Goal: Task Accomplishment & Management: Manage account settings

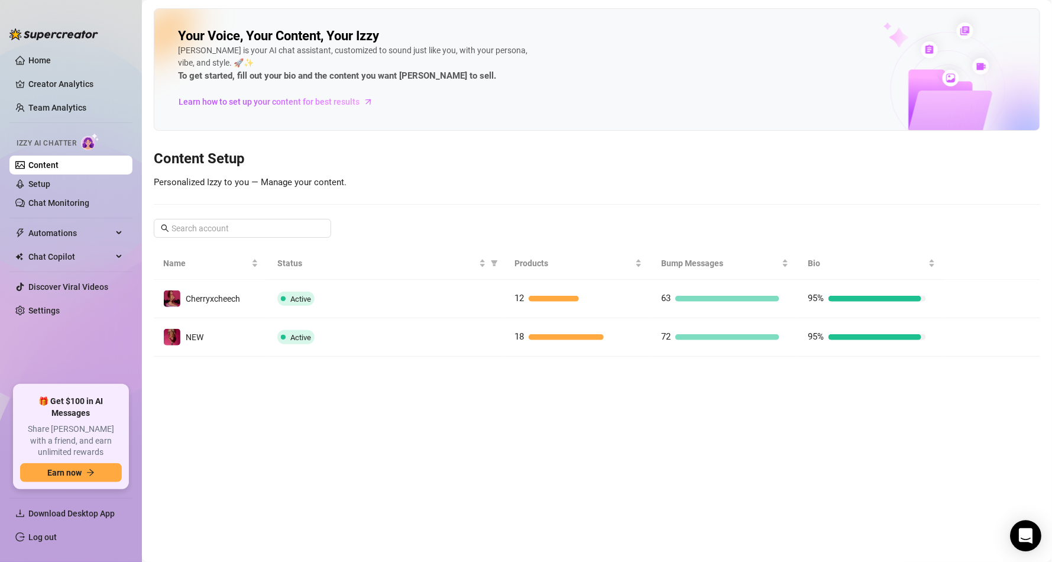
click at [1027, 536] on icon "Open Intercom Messenger" at bounding box center [1026, 535] width 14 height 15
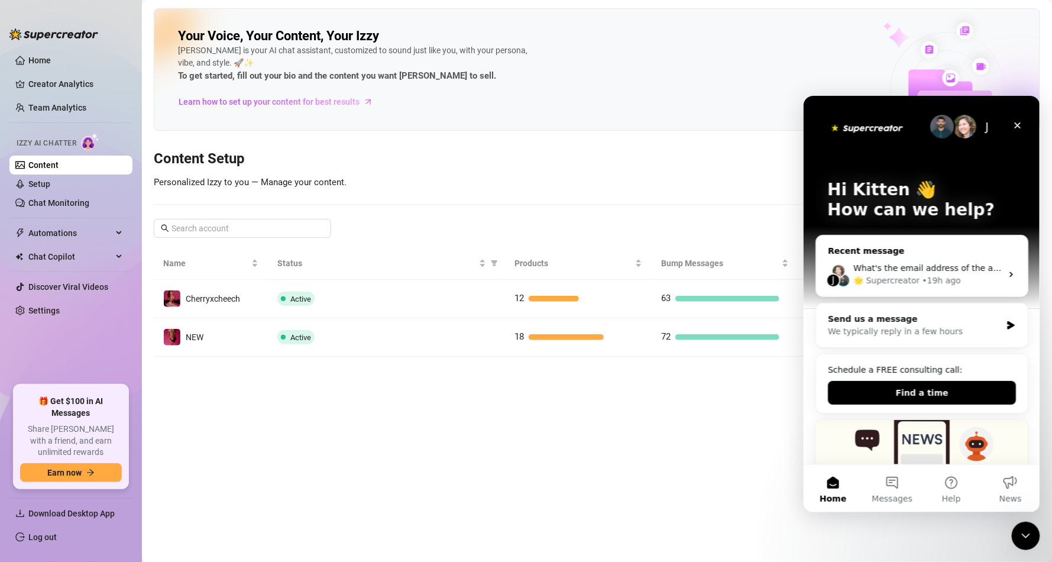
click at [919, 273] on div "What's the email address of the affected person? If this issue involves someone…" at bounding box center [927, 267] width 148 height 12
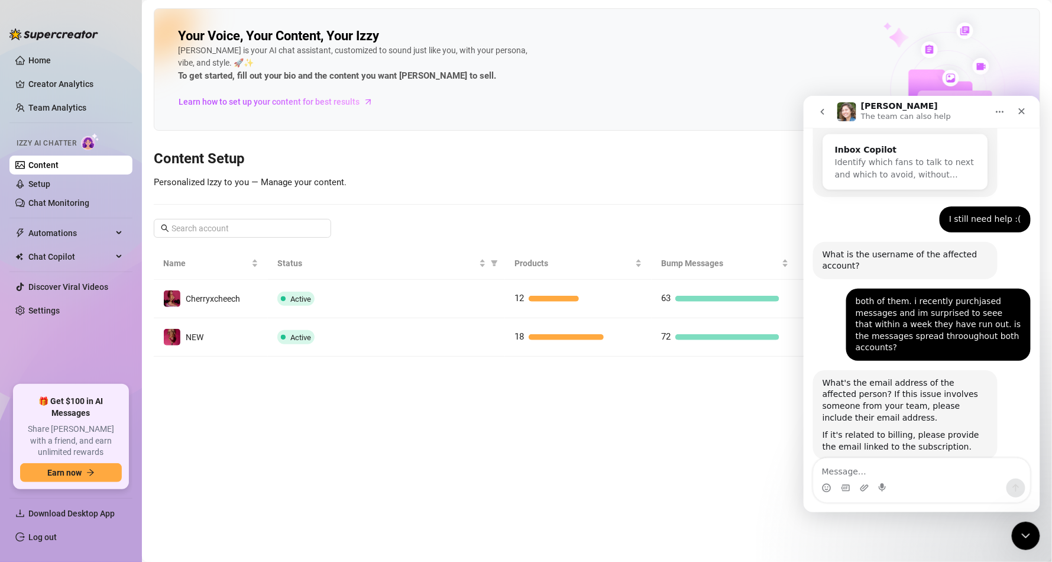
scroll to position [233, 0]
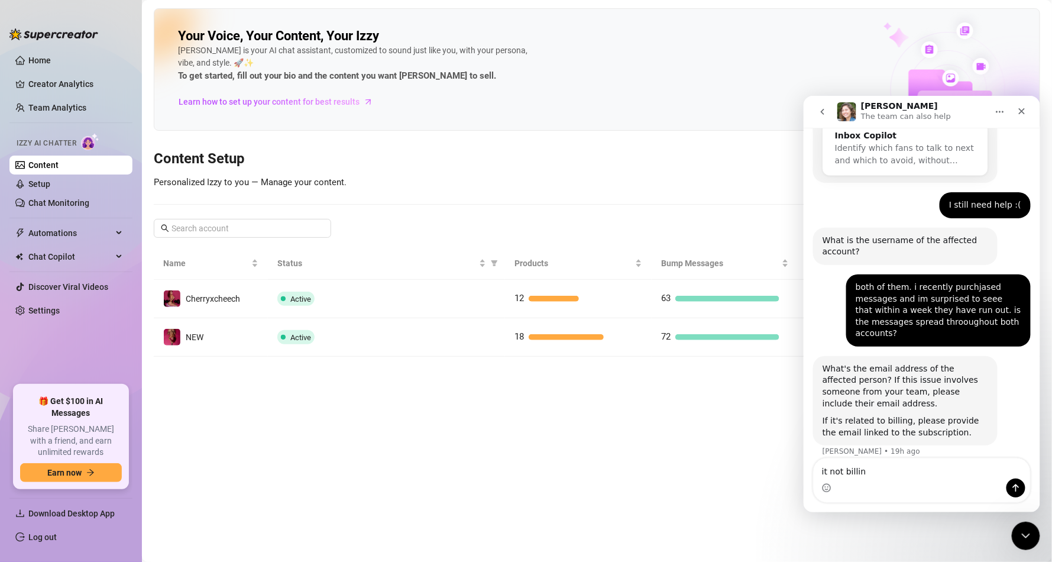
type textarea "it not billing"
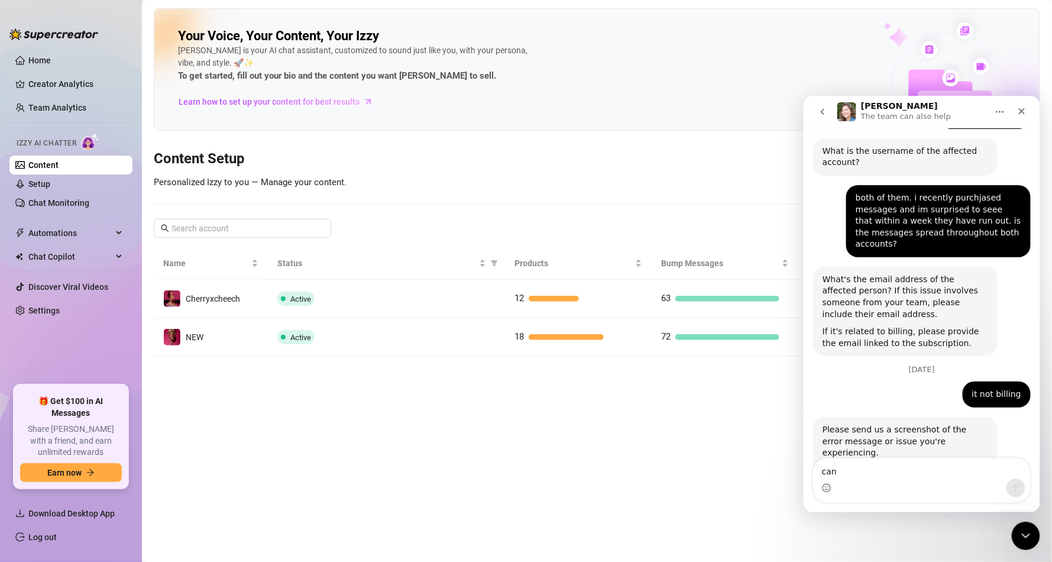
scroll to position [423, 0]
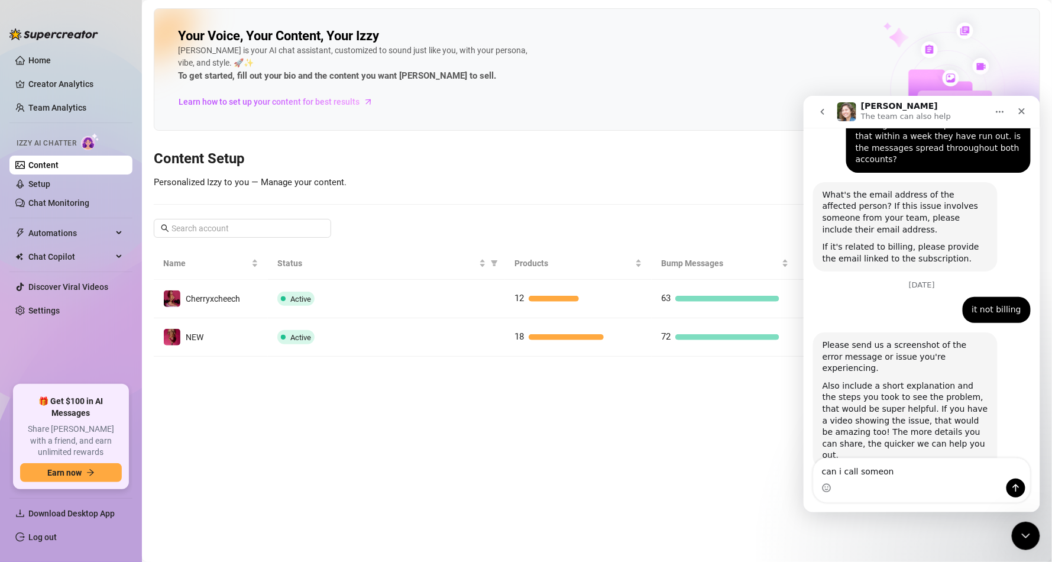
type textarea "can i call someone"
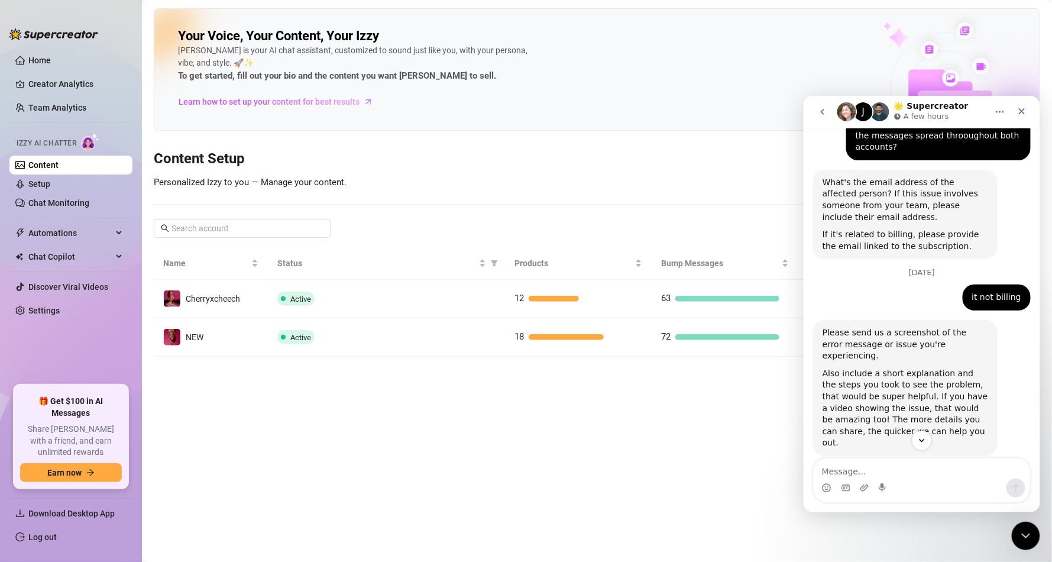
scroll to position [458, 0]
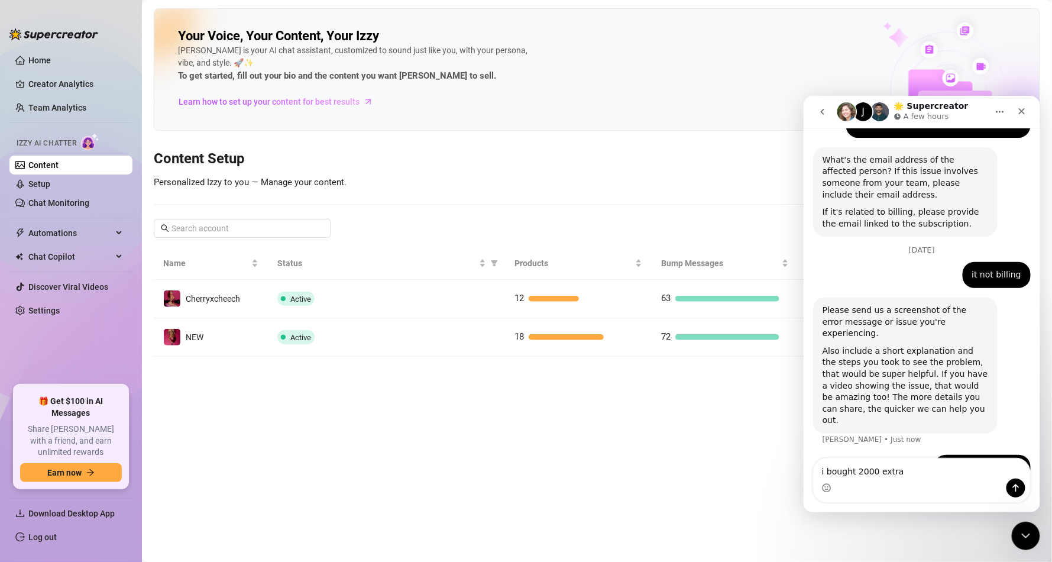
type textarea "i bought 2000 extra"
click at [44, 80] on link "Creator Analytics" at bounding box center [75, 84] width 95 height 19
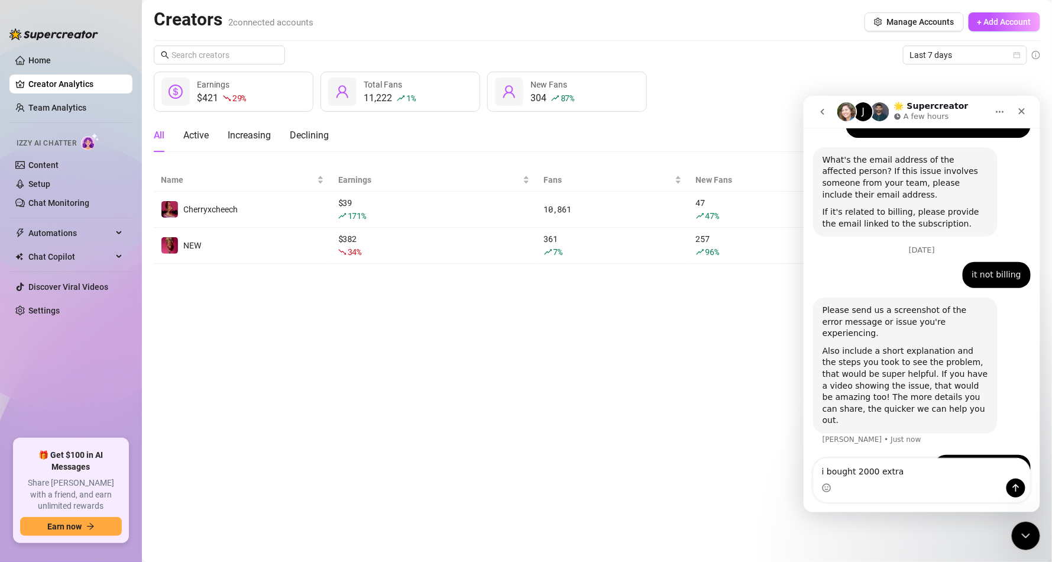
click at [998, 112] on icon "Home" at bounding box center [999, 110] width 9 height 9
click at [1006, 105] on button "Home" at bounding box center [999, 111] width 22 height 22
click at [957, 57] on span "Last 7 days" at bounding box center [965, 55] width 110 height 18
click at [747, 64] on div "Last 7 days" at bounding box center [597, 55] width 886 height 19
click at [1021, 101] on div "Close" at bounding box center [1021, 110] width 21 height 21
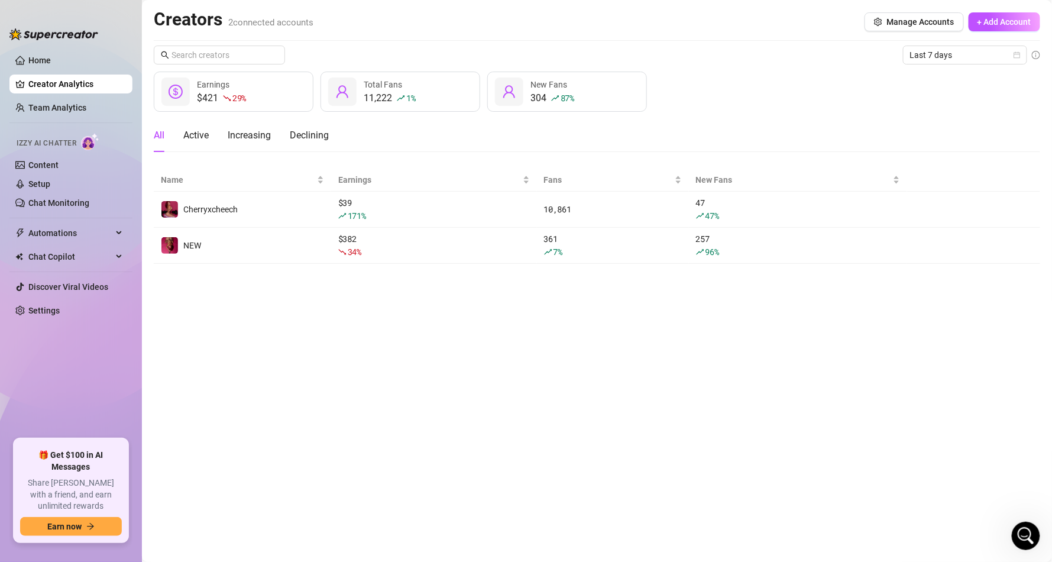
scroll to position [458, 0]
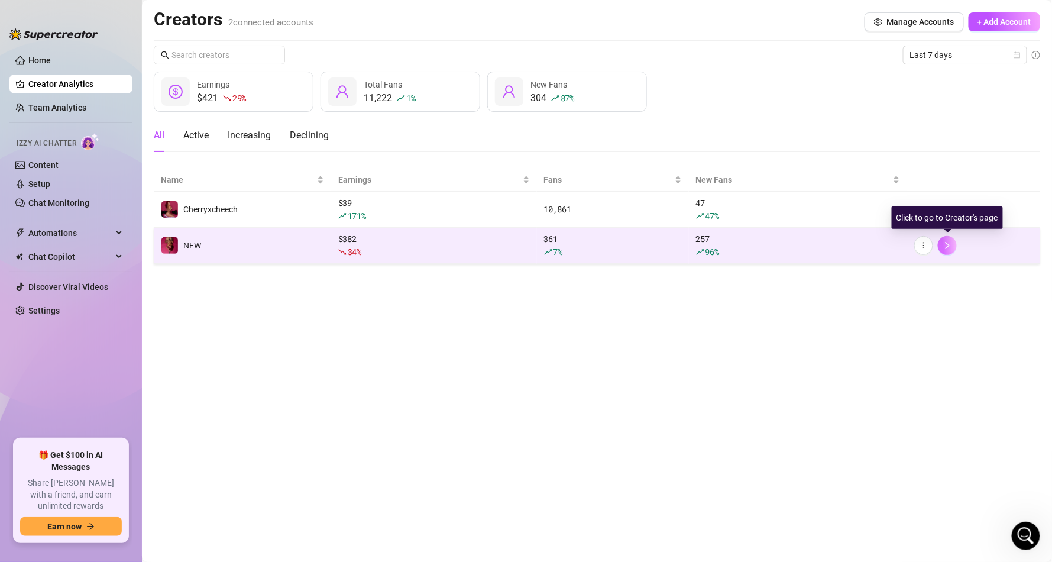
click at [949, 241] on icon "right" at bounding box center [947, 245] width 8 height 8
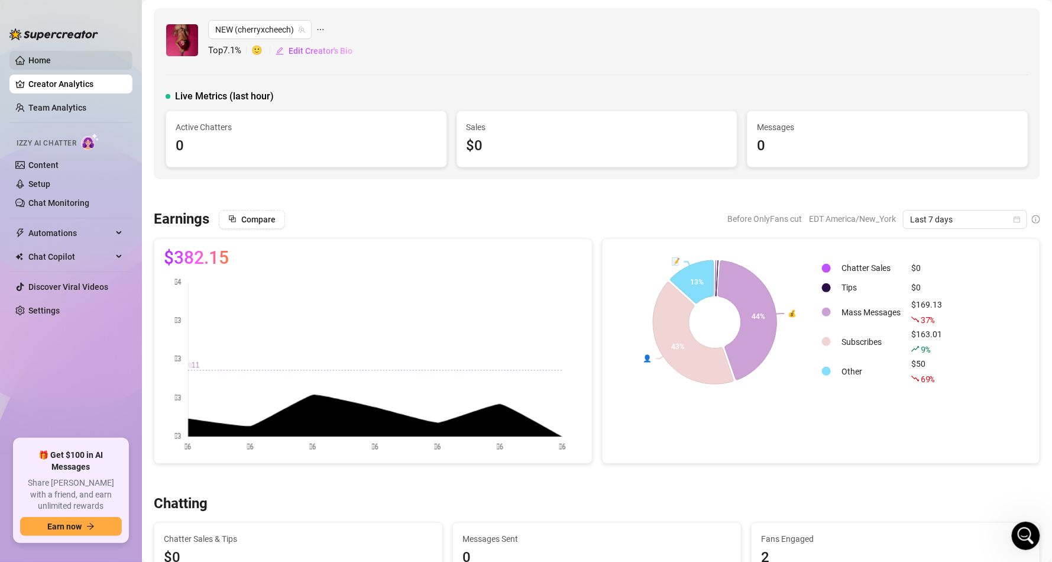
click at [51, 62] on link "Home" at bounding box center [39, 60] width 22 height 9
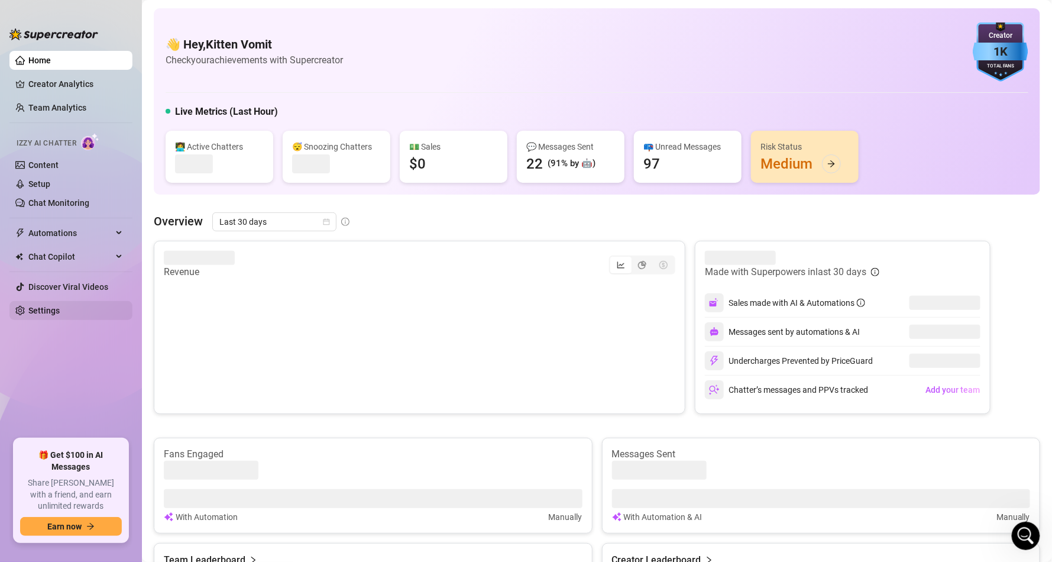
click at [46, 315] on link "Settings" at bounding box center [43, 310] width 31 height 9
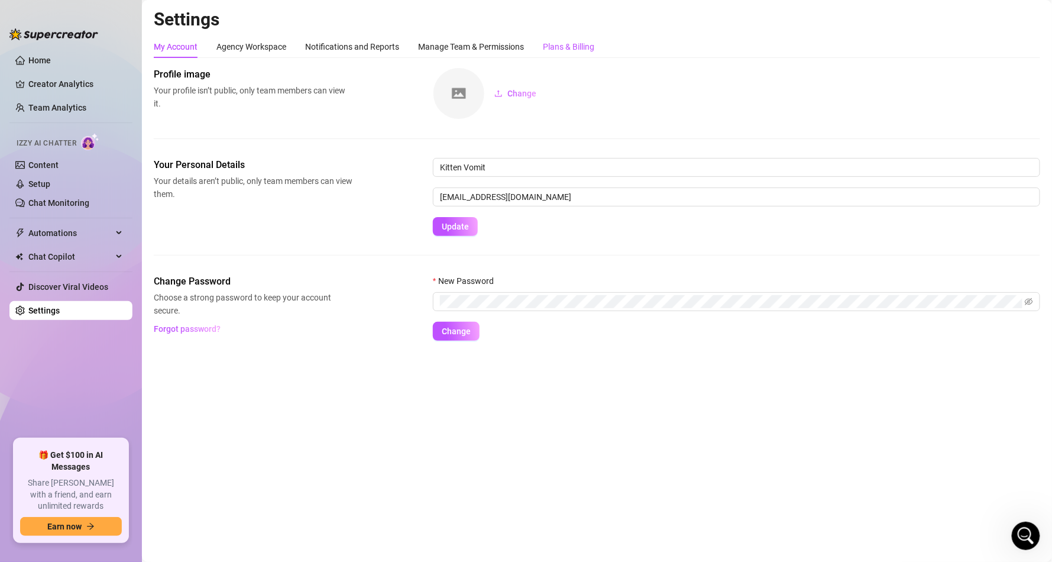
click at [573, 48] on div "Plans & Billing" at bounding box center [568, 46] width 51 height 13
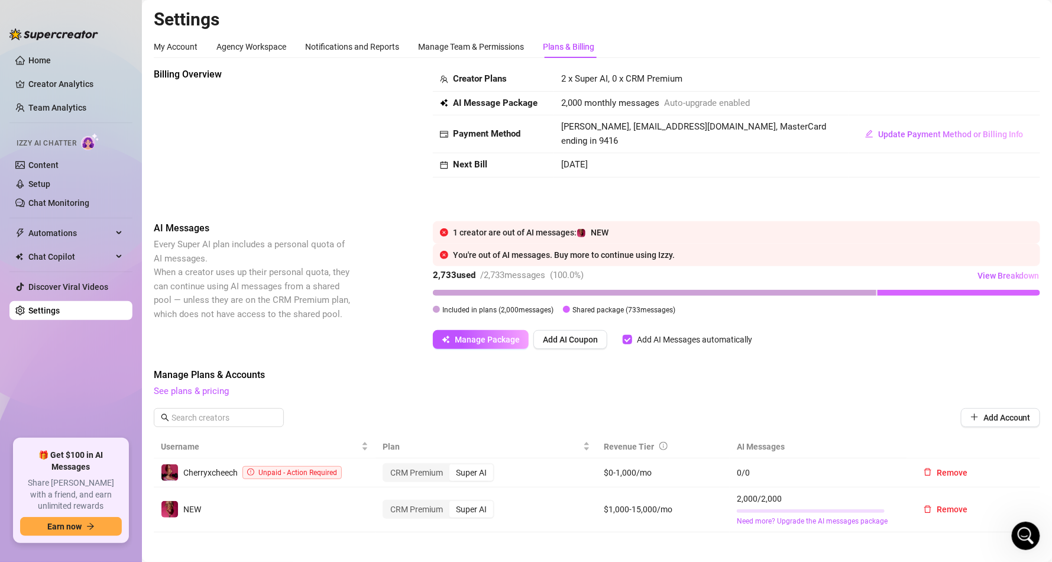
click at [565, 309] on div at bounding box center [566, 309] width 7 height 7
click at [484, 224] on div "1 creator are out of AI messages: NEW" at bounding box center [736, 232] width 607 height 22
click at [488, 328] on div "1 creator are out of AI messages: NEW You're out of AI messages. Buy more to co…" at bounding box center [736, 285] width 607 height 128
click at [470, 341] on span "Manage Package" at bounding box center [487, 339] width 65 height 9
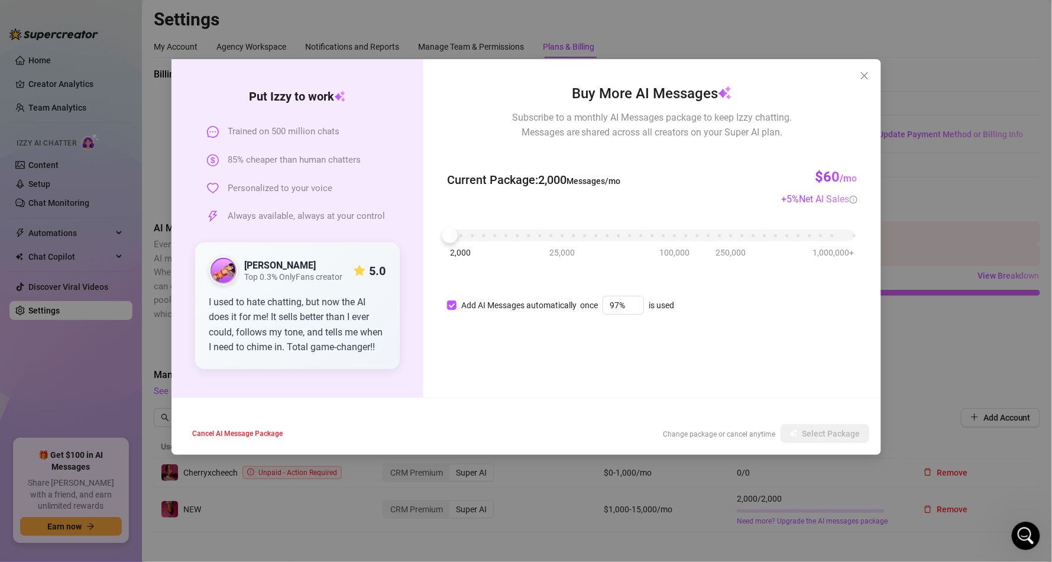
click at [739, 352] on div "Buy More AI Messages Subscribe to a monthly AI Messages package to keep Izzy ch…" at bounding box center [651, 228] width 457 height 338
click at [470, 234] on div "2,000 25,000 100,000 250,000 1,000,000+" at bounding box center [652, 230] width 404 height 7
drag, startPoint x: 470, startPoint y: 238, endPoint x: 462, endPoint y: 242, distance: 8.5
click at [462, 242] on div at bounding box center [461, 235] width 15 height 15
click at [504, 260] on div "Buy More AI Messages Subscribe to a monthly AI Messages package to keep Izzy ch…" at bounding box center [652, 197] width 410 height 229
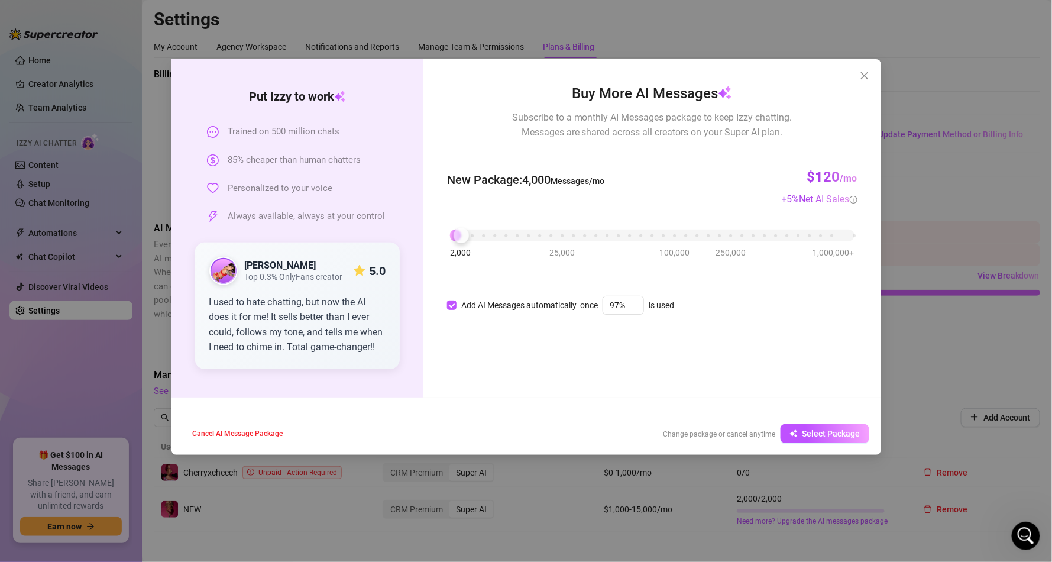
click at [858, 72] on span "Close" at bounding box center [864, 75] width 19 height 9
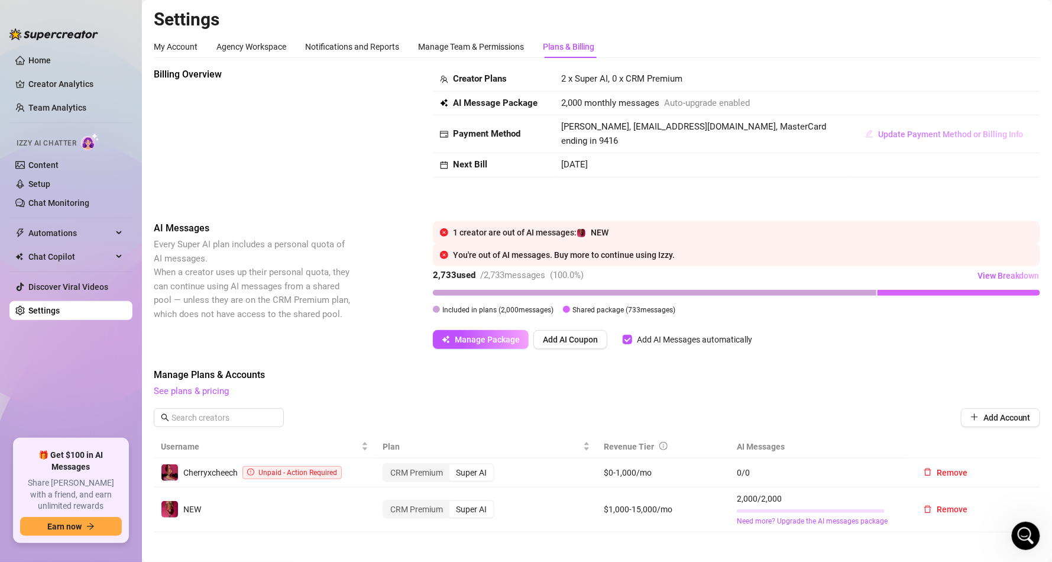
click at [889, 130] on span "Update Payment Method or Billing Info" at bounding box center [950, 134] width 145 height 9
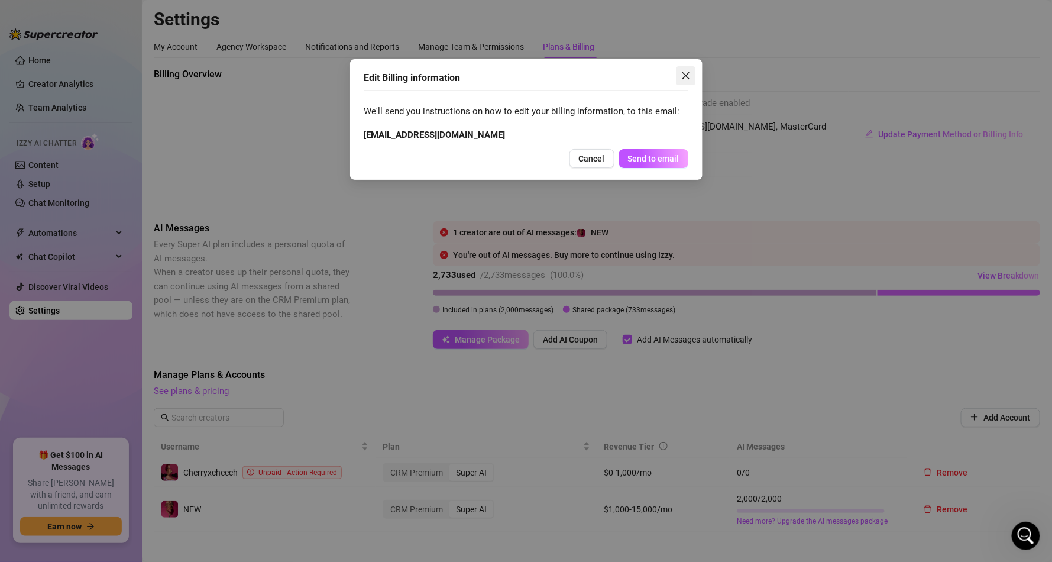
click at [694, 73] on span "Close" at bounding box center [686, 75] width 19 height 9
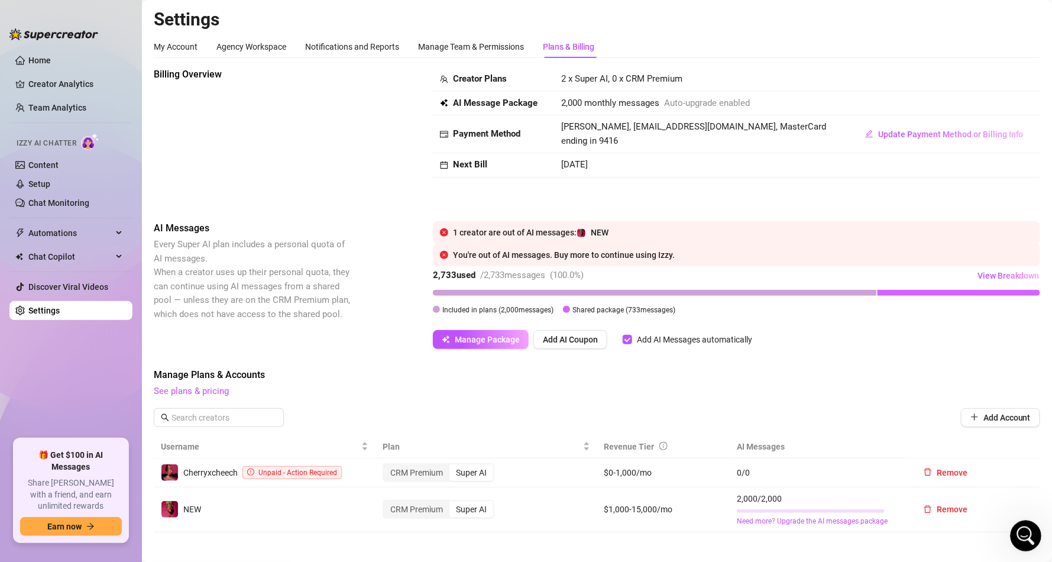
drag, startPoint x: 1021, startPoint y: 520, endPoint x: 2033, endPoint y: 1040, distance: 1138.1
click at [1020, 520] on html at bounding box center [1024, 534] width 28 height 28
click at [981, 277] on span "View Breakdown" at bounding box center [1009, 275] width 62 height 9
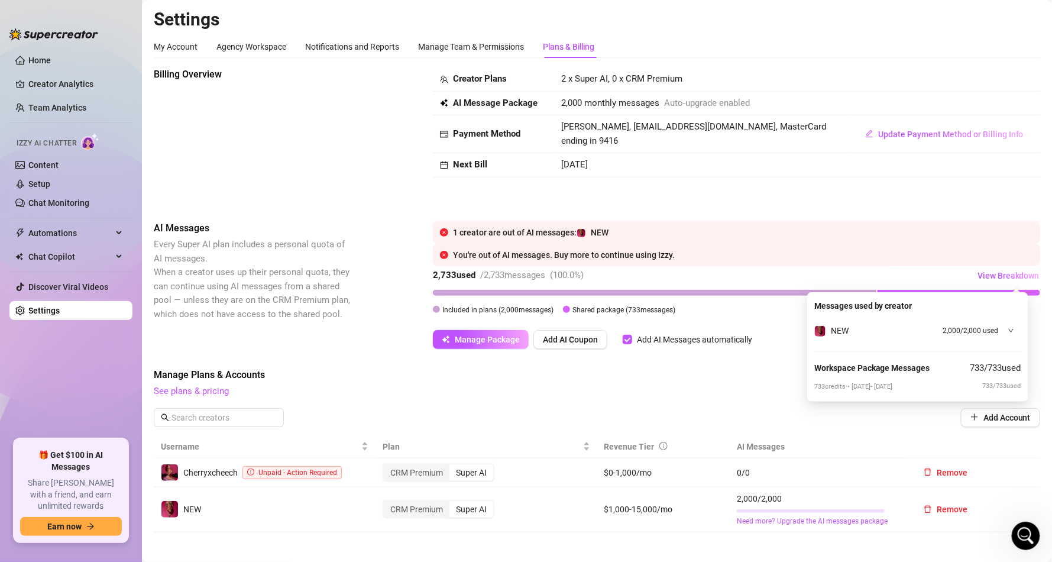
click at [997, 367] on span "733 / 733 used" at bounding box center [995, 370] width 51 height 18
drag, startPoint x: 1022, startPoint y: 370, endPoint x: 918, endPoint y: 374, distance: 104.2
click at [918, 374] on div "Messages used by creator NEW 2,000 / 2,000 used Workspace Package Messages 733 …" at bounding box center [917, 346] width 221 height 109
click at [749, 367] on div "Billing Overview Creator Plans 2 x Super AI, 0 x CRM Premium AI Message Package…" at bounding box center [597, 434] width 886 height 735
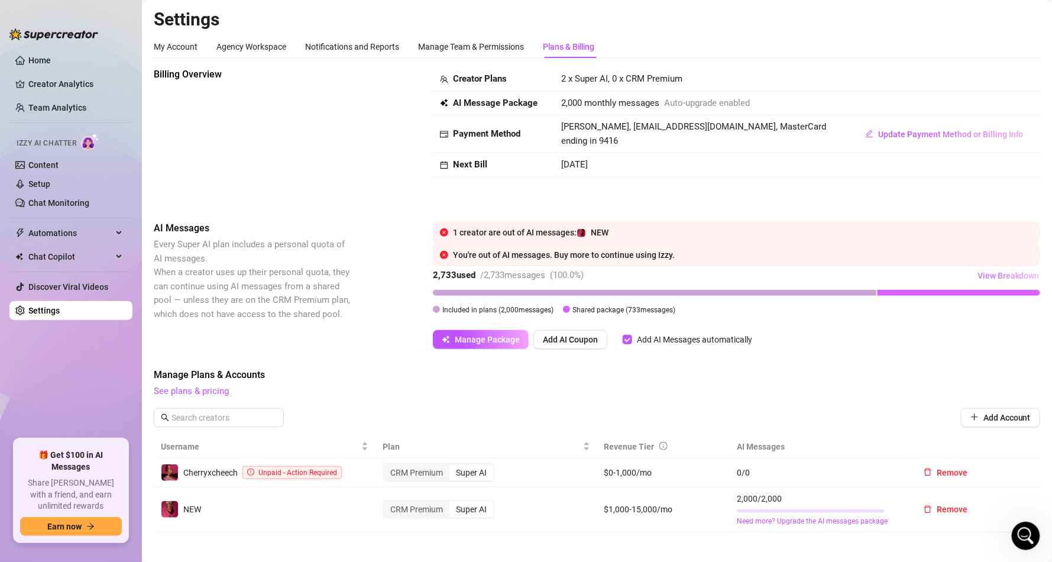
click at [995, 267] on button "View Breakdown" at bounding box center [1008, 275] width 63 height 19
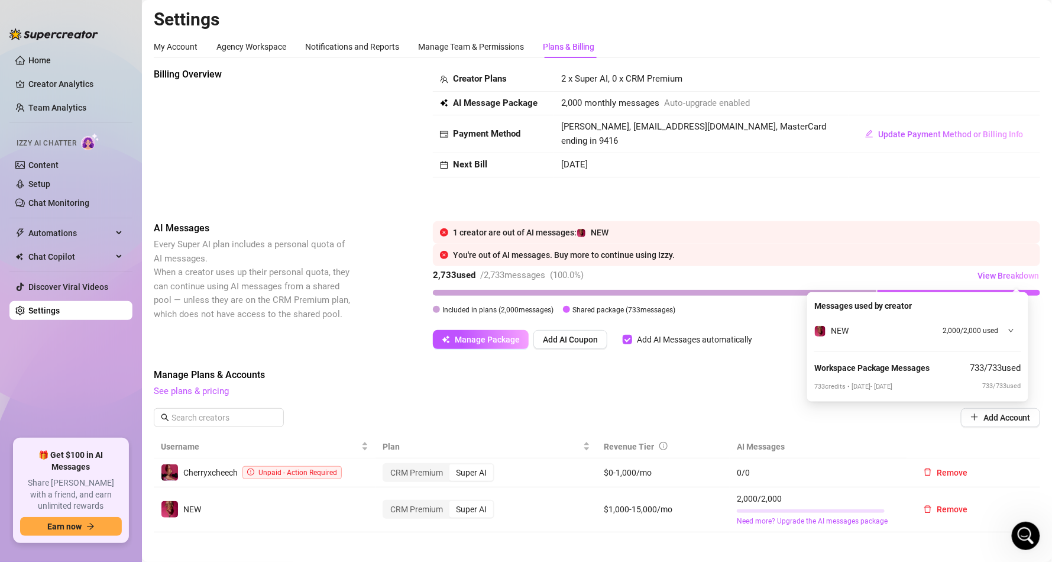
click at [1009, 325] on div at bounding box center [1007, 330] width 13 height 13
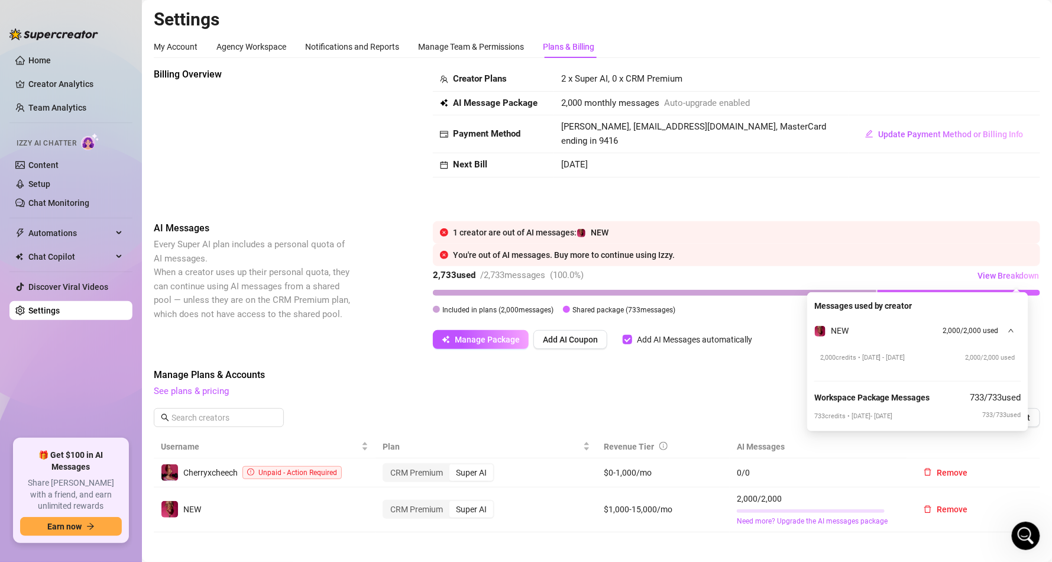
click at [681, 383] on div "Manage Plans & Accounts See plans & pricing" at bounding box center [597, 383] width 886 height 31
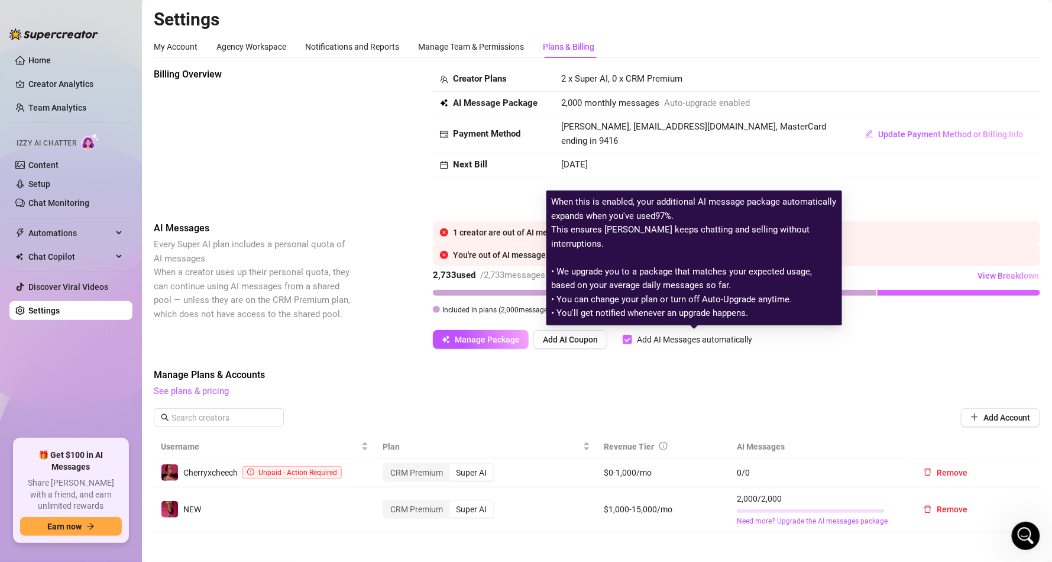
click at [667, 335] on div "Add AI Messages automatically" at bounding box center [694, 339] width 115 height 13
click at [632, 335] on input "Add AI Messages automatically" at bounding box center [627, 339] width 9 height 9
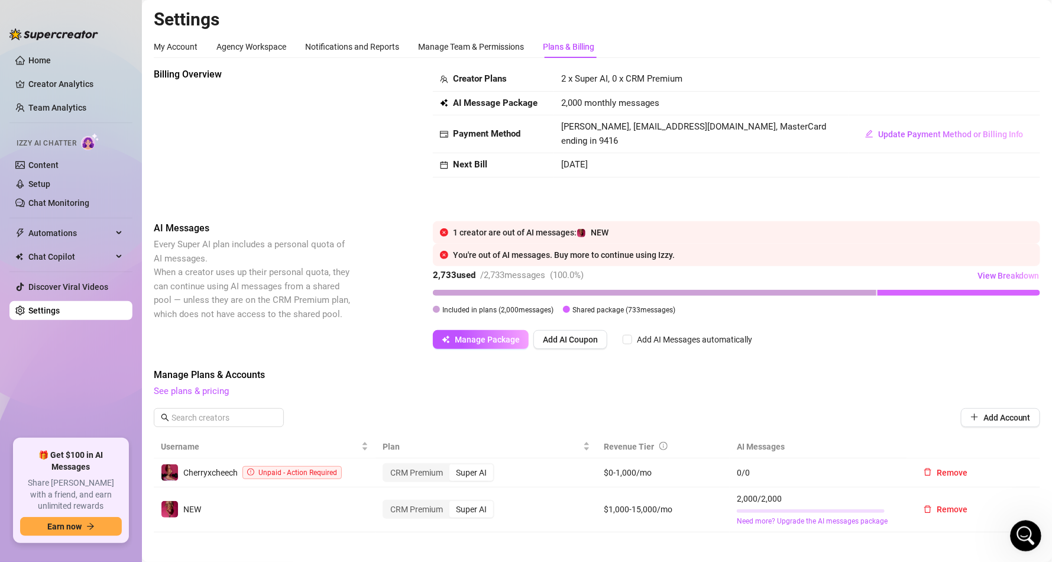
click at [1037, 529] on div "Open Intercom Messenger" at bounding box center [1024, 534] width 39 height 39
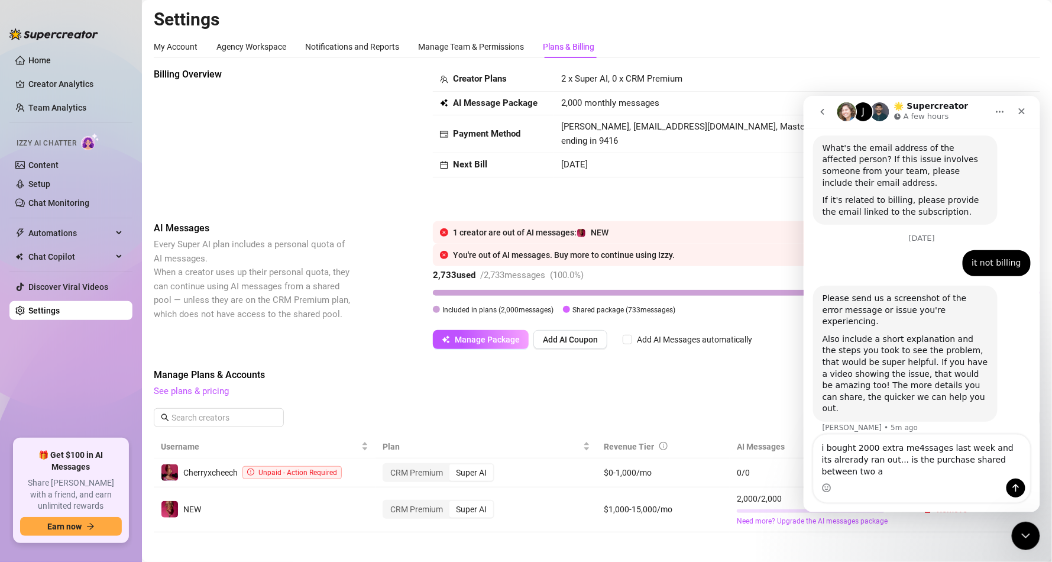
scroll to position [481, 0]
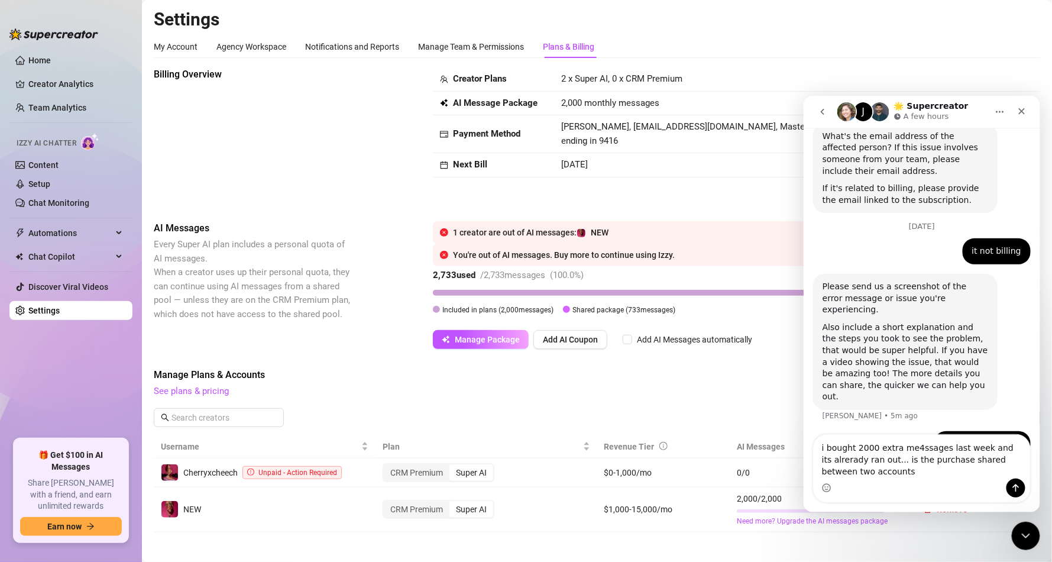
type textarea "i bought 2000 extra me4ssages last week and its alrerady ran out... is the purc…"
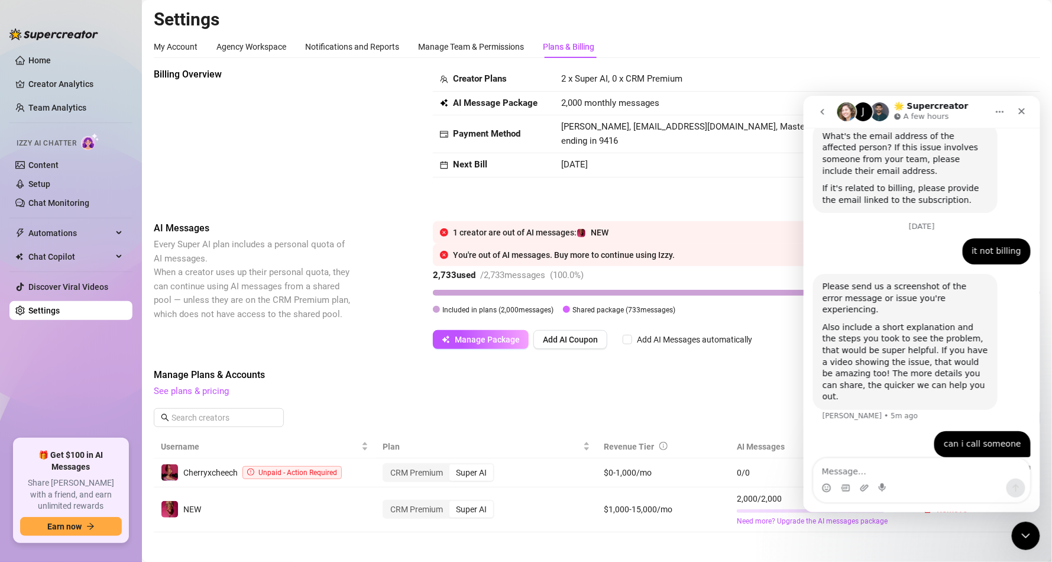
scroll to position [508, 0]
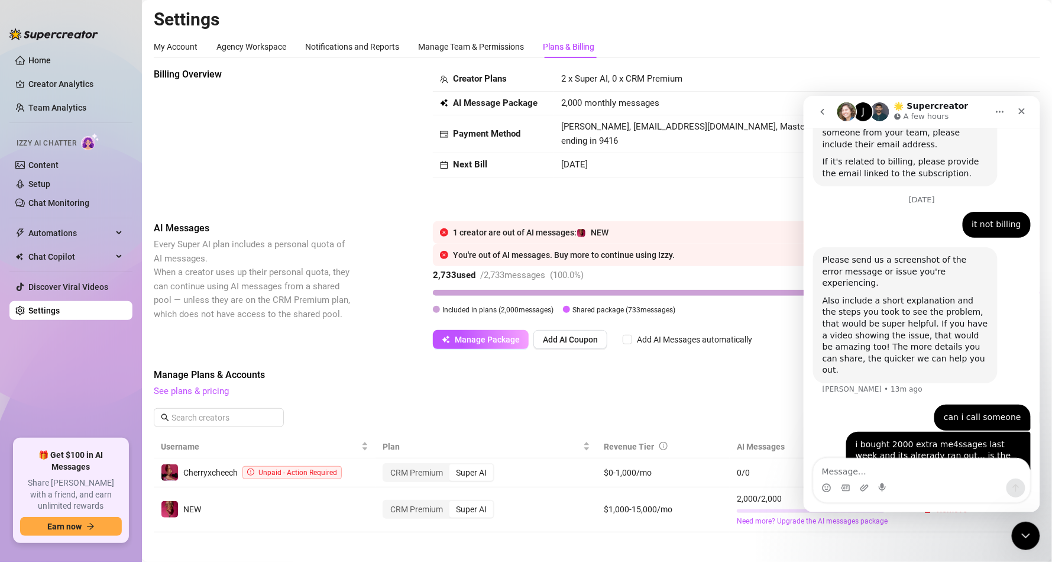
click at [859, 106] on div "J" at bounding box center [862, 111] width 19 height 19
click at [824, 109] on icon "go back" at bounding box center [821, 110] width 9 height 9
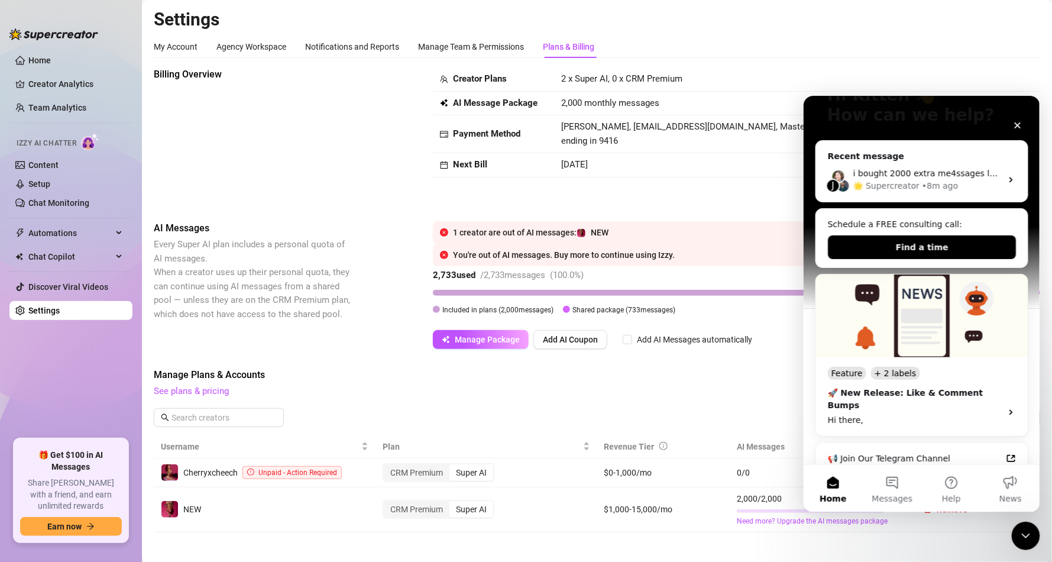
scroll to position [0, 0]
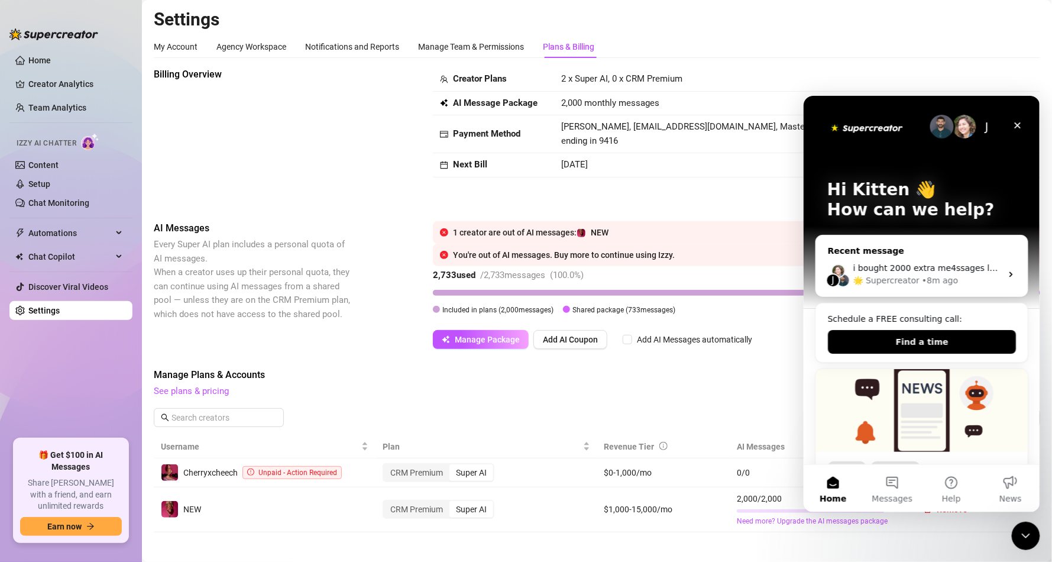
click at [904, 274] on div "🌟 Supercreator" at bounding box center [886, 280] width 66 height 12
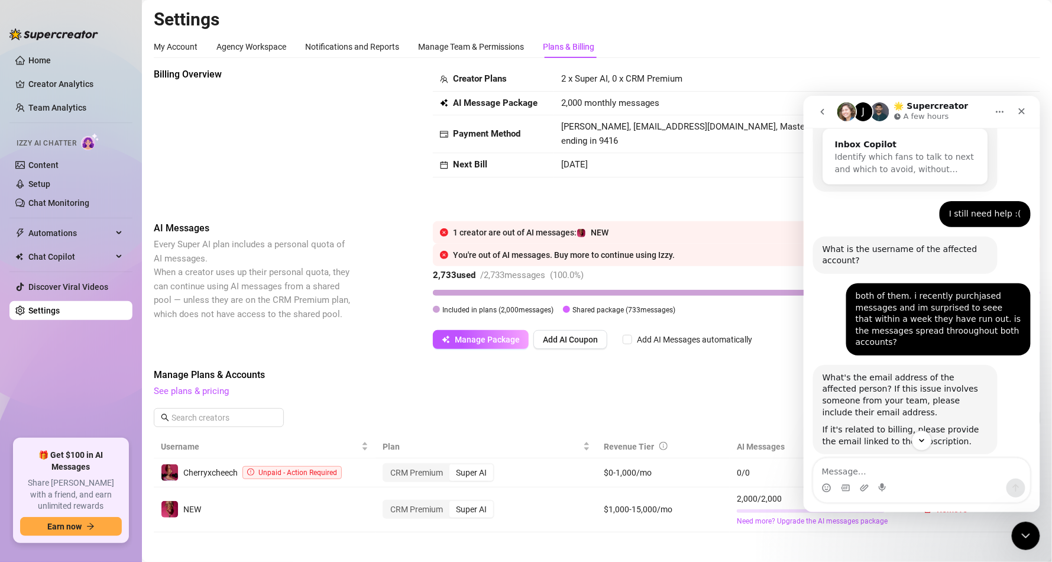
scroll to position [508, 0]
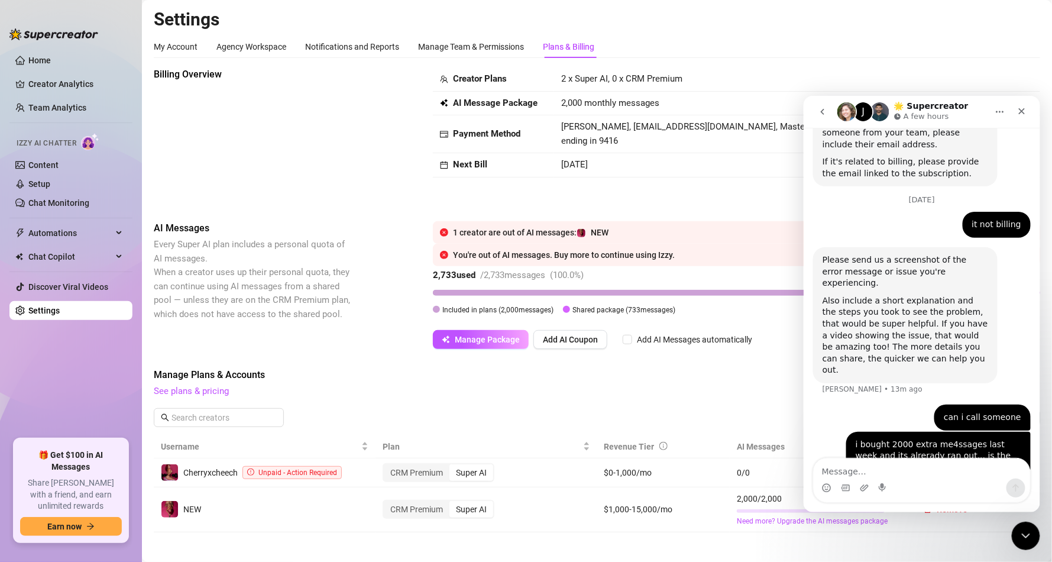
click at [825, 106] on icon "go back" at bounding box center [821, 110] width 9 height 9
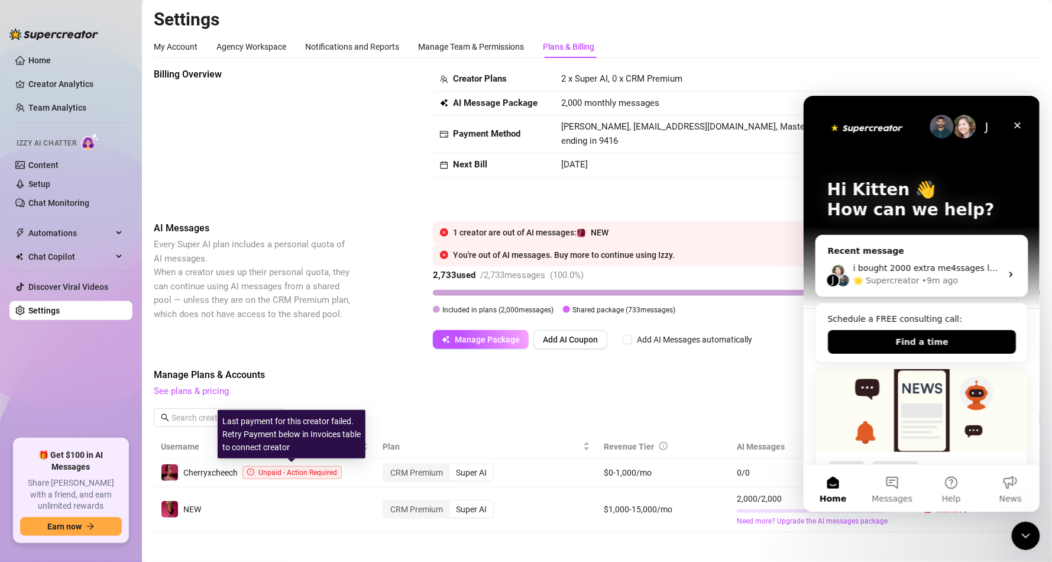
click at [250, 469] on icon "exclamation-circle" at bounding box center [250, 471] width 7 height 7
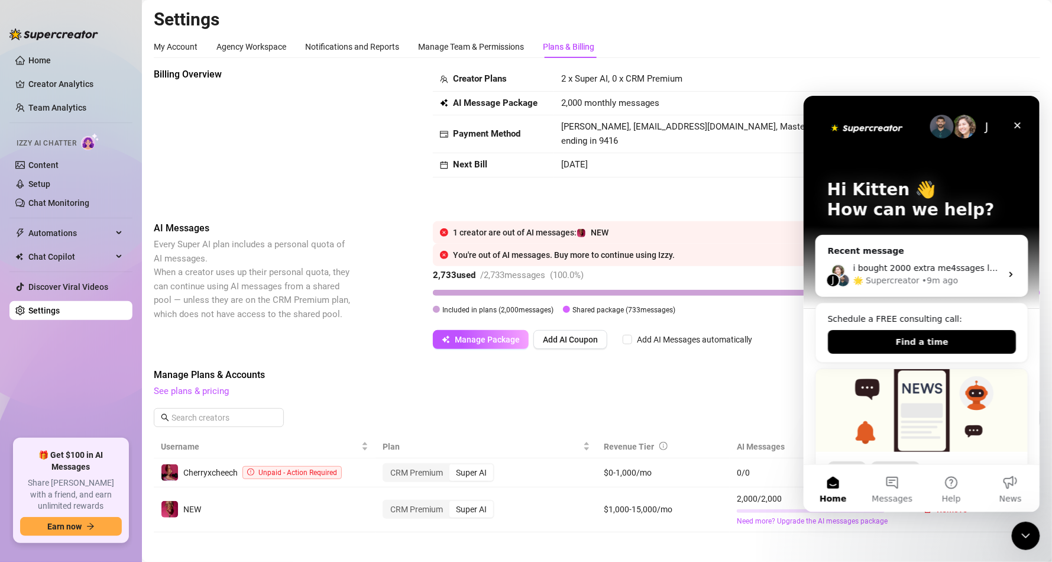
click at [509, 402] on div "Manage Plans & Accounts See plans & pricing Add Account" at bounding box center [597, 401] width 886 height 67
click at [1020, 123] on icon "Close" at bounding box center [1016, 124] width 9 height 9
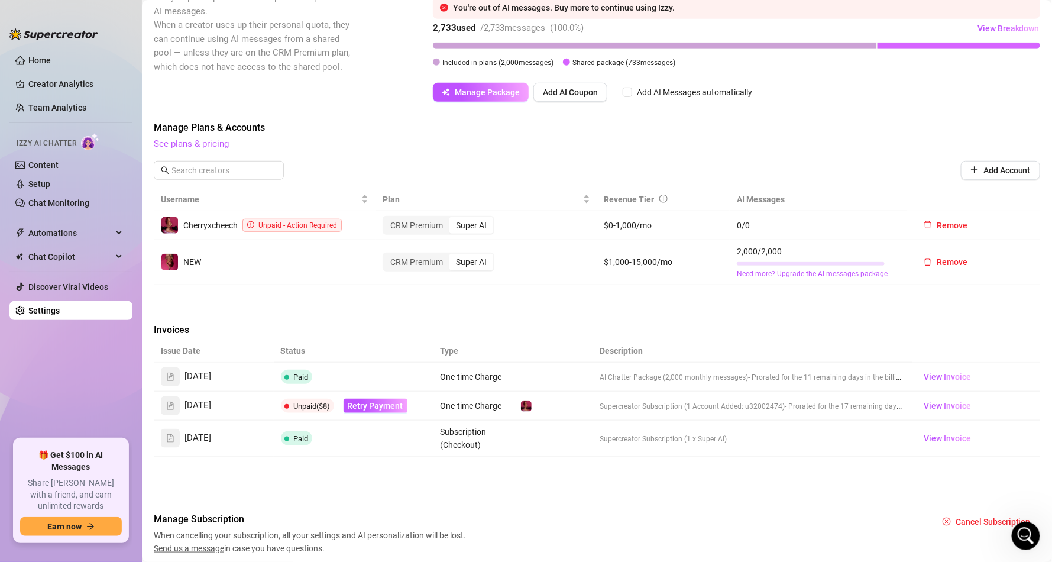
scroll to position [290, 0]
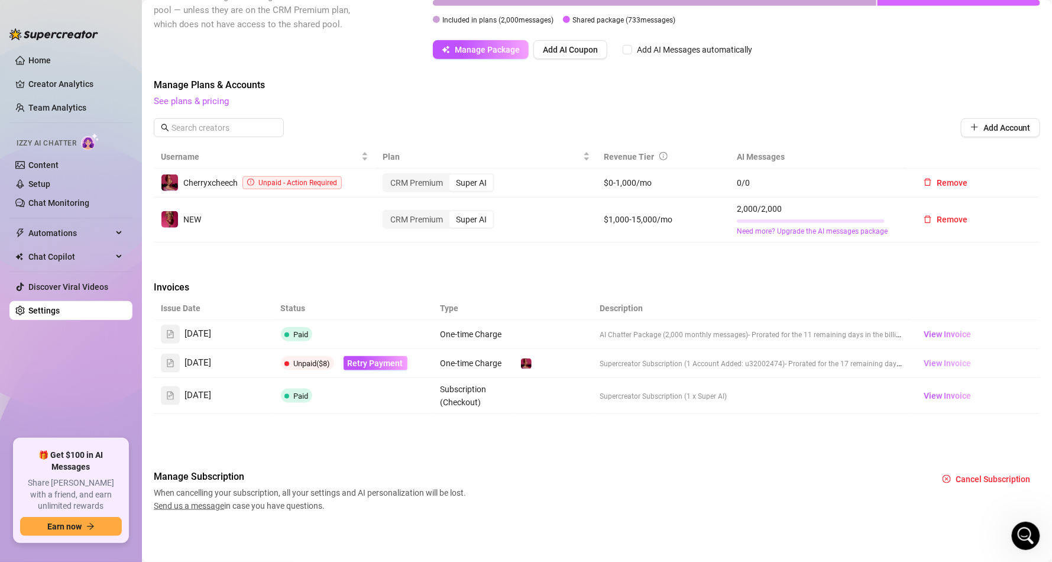
drag, startPoint x: 948, startPoint y: 373, endPoint x: 949, endPoint y: 367, distance: 6.5
click at [949, 371] on td "View Invoice" at bounding box center [977, 363] width 128 height 29
click at [948, 357] on span "View Invoice" at bounding box center [947, 363] width 47 height 13
click at [924, 328] on span "View Invoice" at bounding box center [947, 334] width 47 height 13
click at [377, 363] on span "Retry Payment" at bounding box center [376, 362] width 56 height 9
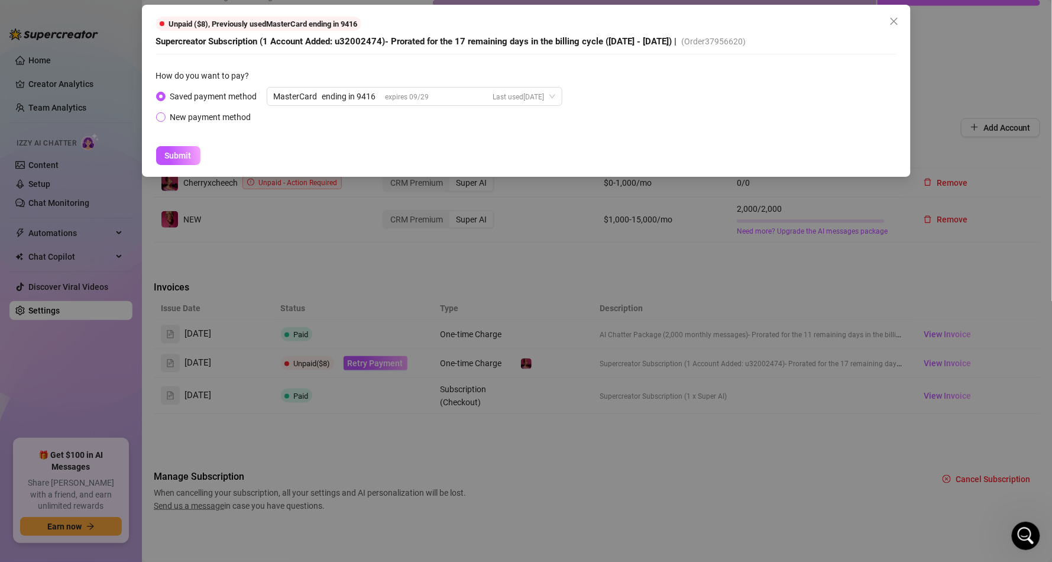
click at [207, 115] on div "New payment method" at bounding box center [210, 117] width 81 height 13
click at [164, 115] on input "New payment method" at bounding box center [161, 118] width 5 height 8
radio input "true"
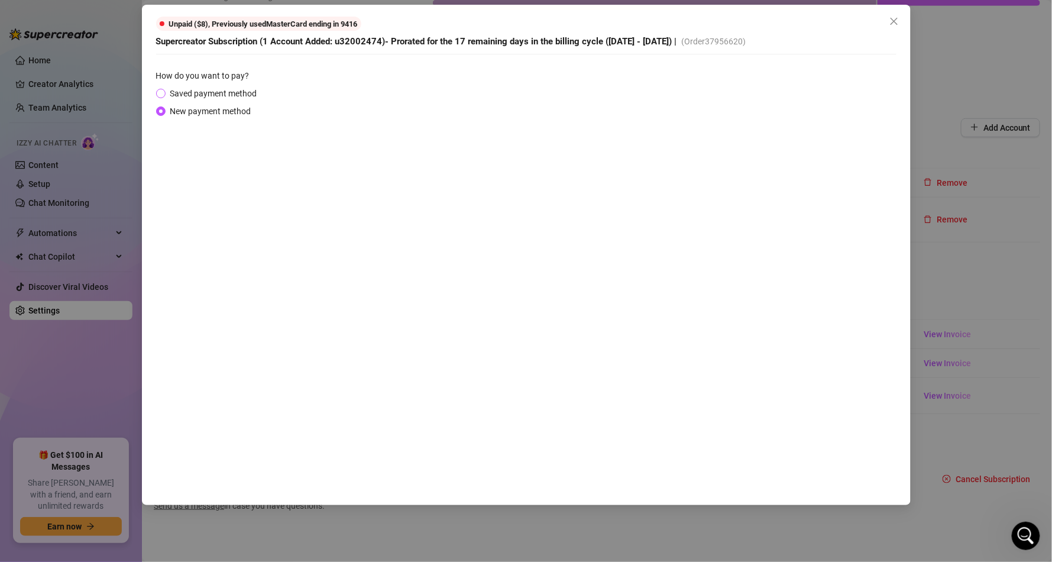
click at [244, 90] on span "Saved payment method" at bounding box center [214, 93] width 96 height 13
click at [164, 90] on input "Saved payment method" at bounding box center [161, 94] width 5 height 8
radio input "true"
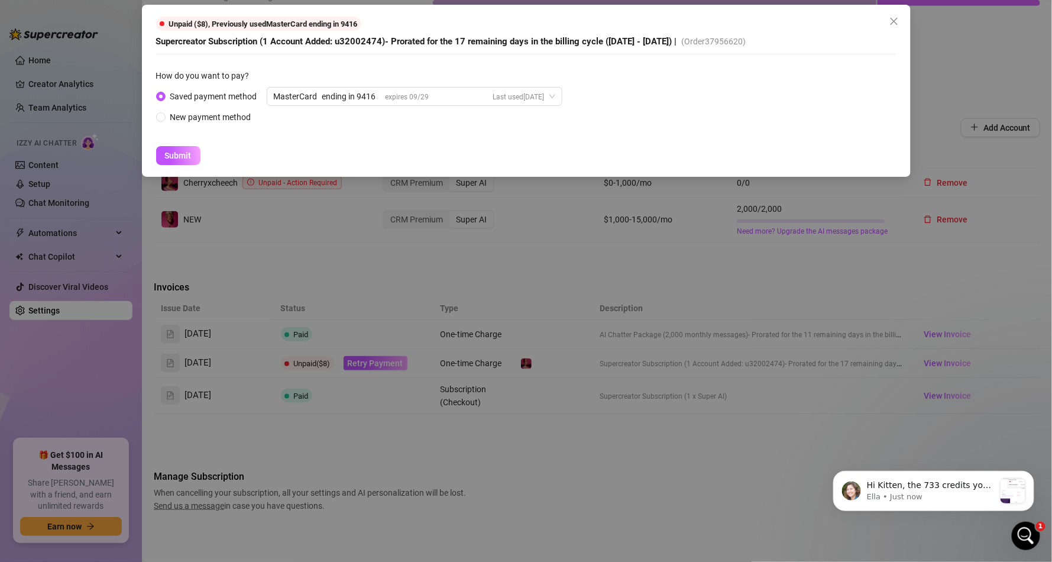
scroll to position [0, 0]
